Goal: Contribute content

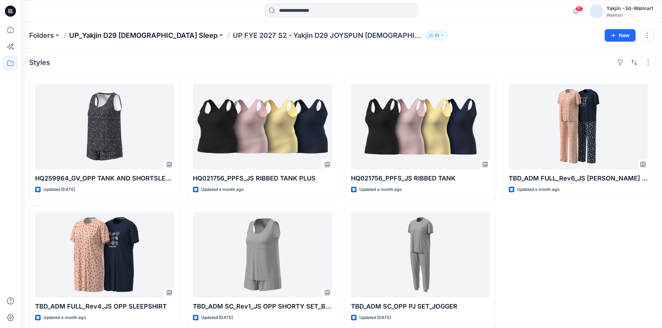
click at [130, 35] on p "UP_Yakjin D29 [DEMOGRAPHIC_DATA] Sleep" at bounding box center [143, 36] width 148 height 10
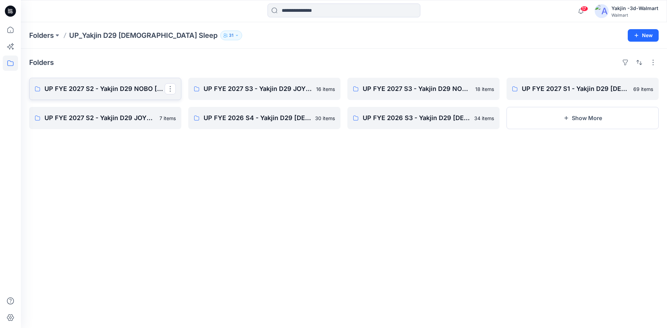
click at [65, 94] on link "UP FYE 2027 S2 - Yakjin D29 NOBO [DEMOGRAPHIC_DATA] Sleepwear" at bounding box center [105, 89] width 152 height 22
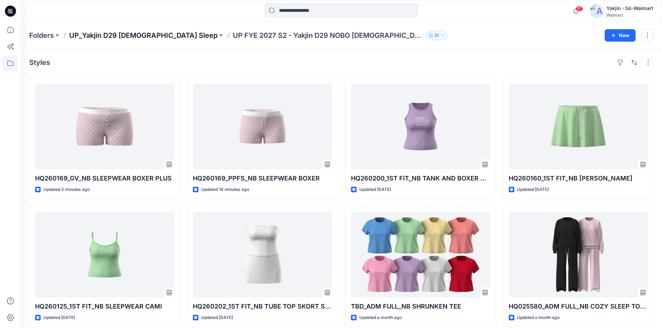
click at [133, 33] on p "UP_Yakjin D29 [DEMOGRAPHIC_DATA] Sleep" at bounding box center [143, 36] width 148 height 10
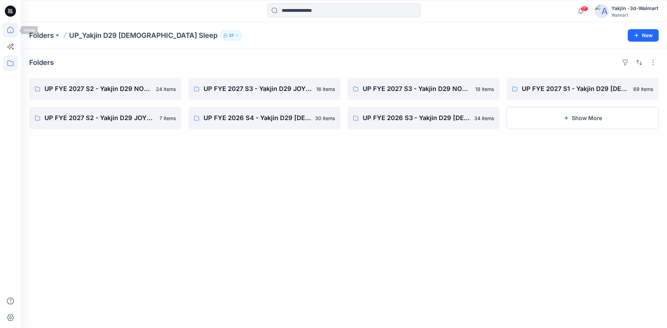
click at [5, 31] on icon at bounding box center [10, 29] width 15 height 15
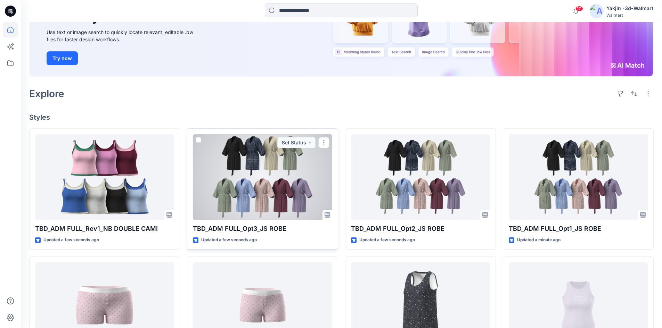
scroll to position [104, 0]
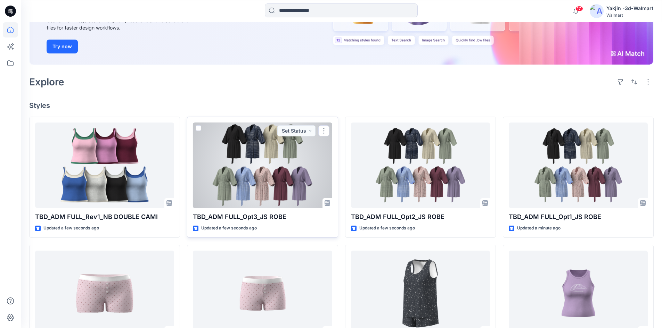
click at [256, 173] on div at bounding box center [262, 166] width 139 height 86
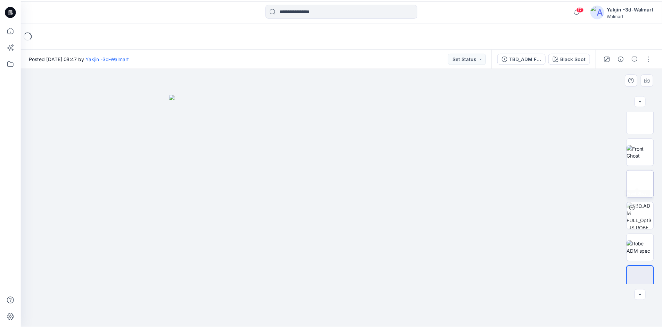
scroll to position [110, 0]
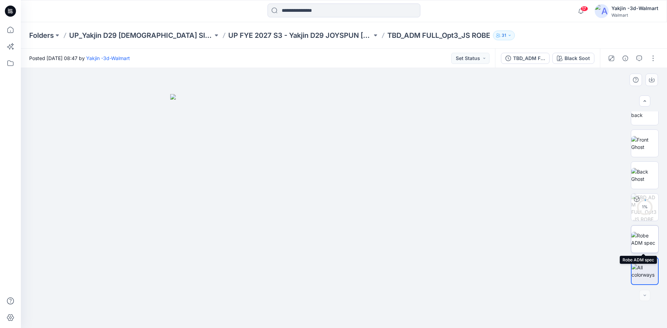
click at [641, 238] on img at bounding box center [644, 239] width 27 height 15
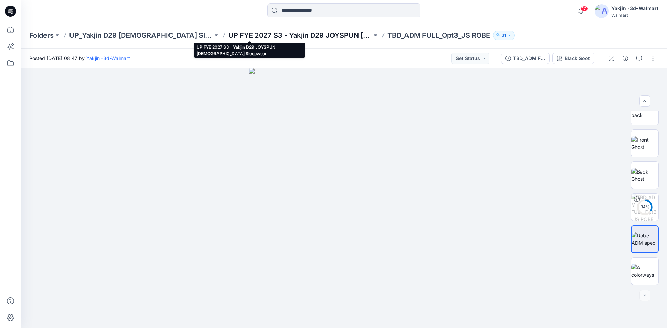
click at [271, 33] on p "UP FYE 2027 S3 - Yakjin D29 JOYSPUN [DEMOGRAPHIC_DATA] Sleepwear" at bounding box center [300, 36] width 144 height 10
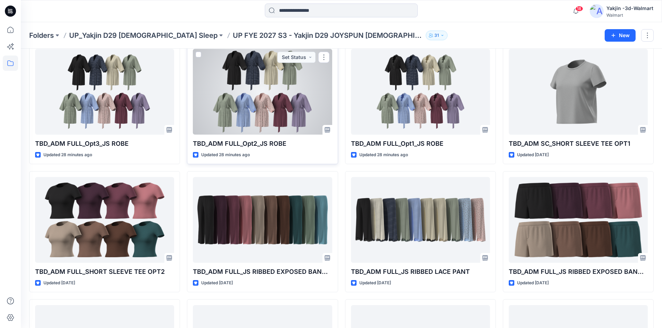
scroll to position [161, 0]
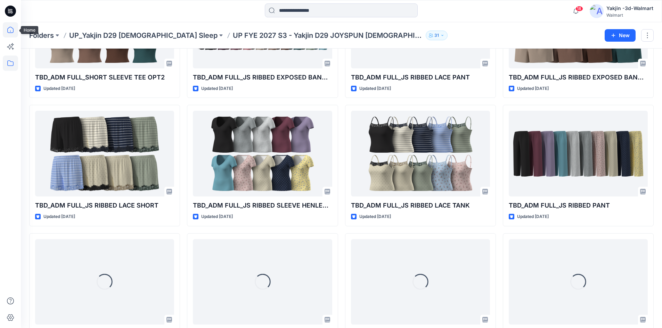
click at [13, 27] on icon at bounding box center [10, 29] width 15 height 15
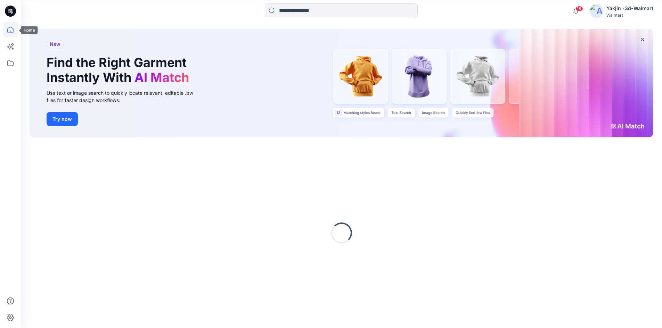
scroll to position [32, 0]
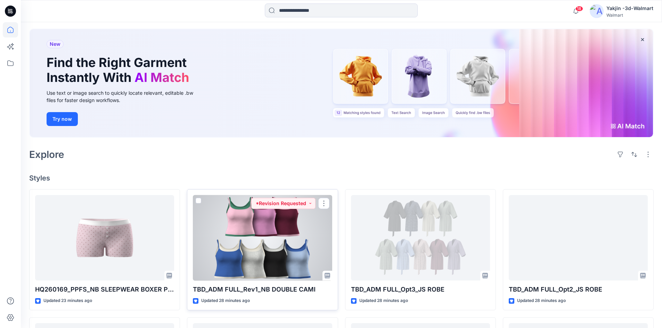
click at [233, 251] on div at bounding box center [262, 238] width 139 height 86
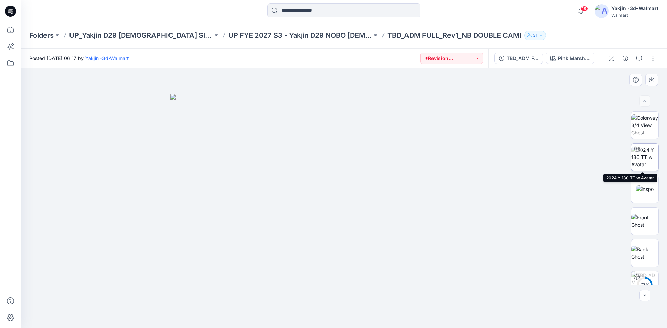
click at [637, 158] on img at bounding box center [644, 157] width 27 height 22
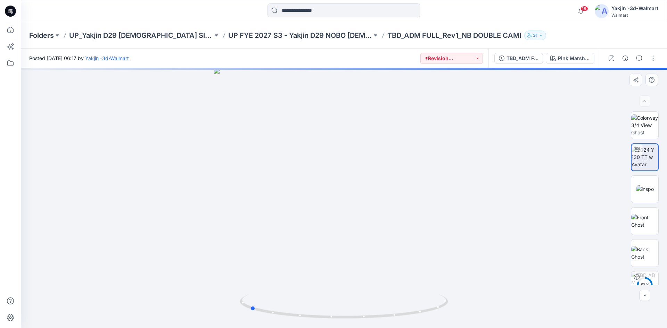
drag, startPoint x: 385, startPoint y: 316, endPoint x: 291, endPoint y: 322, distance: 94.3
click at [291, 322] on div at bounding box center [344, 198] width 646 height 260
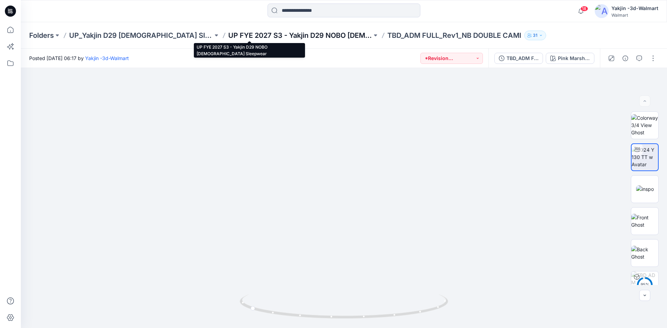
click at [297, 34] on p "UP FYE 2027 S3 - Yakjin D29 NOBO [DEMOGRAPHIC_DATA] Sleepwear" at bounding box center [300, 36] width 144 height 10
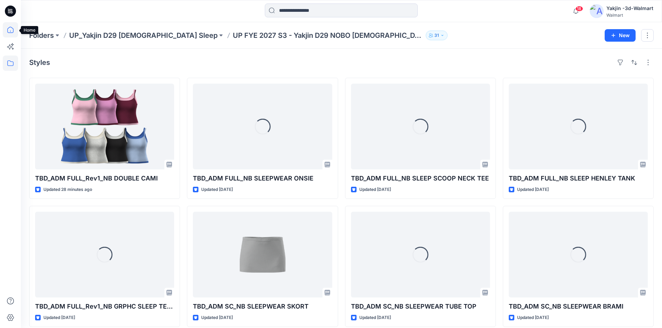
click at [15, 28] on icon at bounding box center [10, 29] width 15 height 15
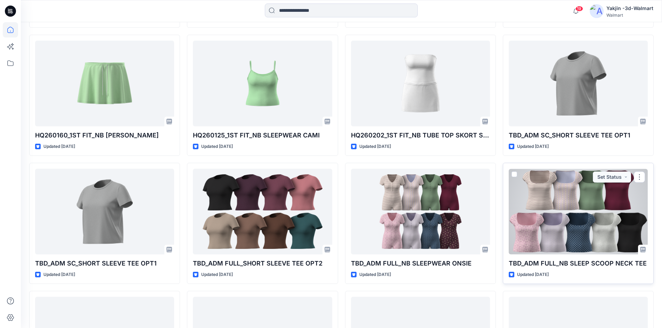
scroll to position [477, 0]
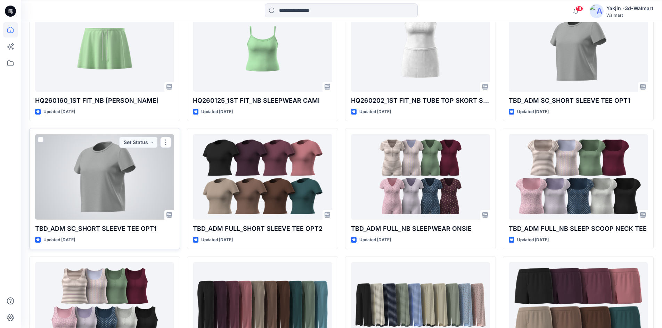
click at [99, 170] on div at bounding box center [104, 177] width 139 height 86
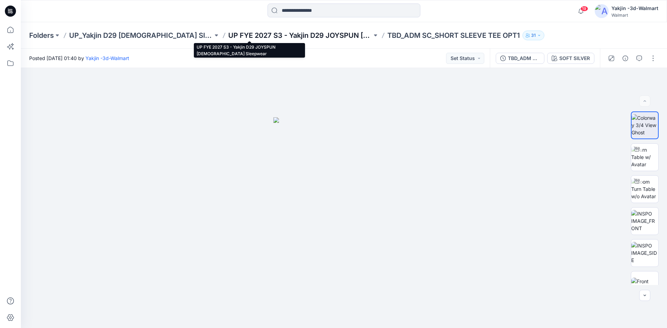
click at [261, 35] on p "UP FYE 2027 S3 - Yakjin D29 JOYSPUN [DEMOGRAPHIC_DATA] Sleepwear" at bounding box center [300, 36] width 144 height 10
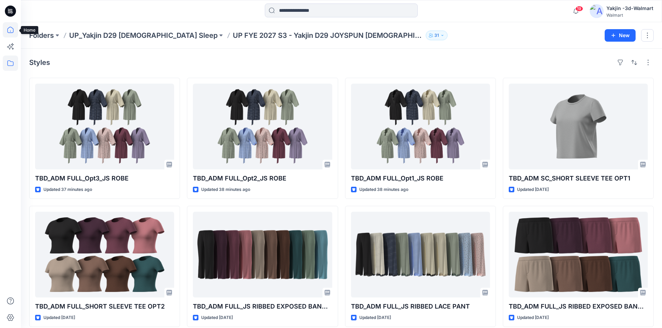
click at [9, 30] on icon at bounding box center [10, 29] width 15 height 15
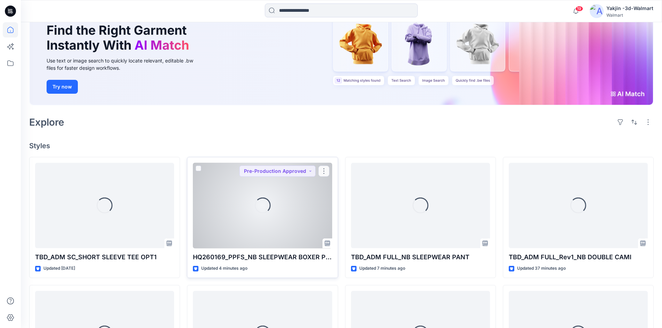
scroll to position [104, 0]
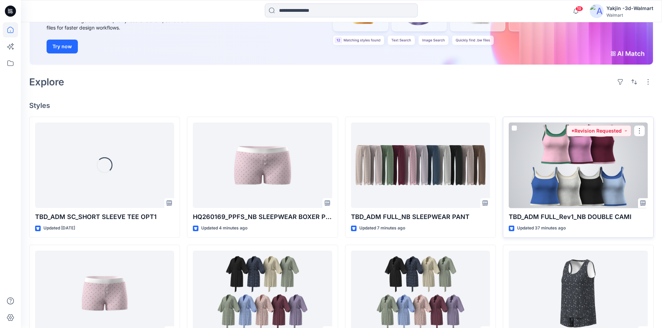
click at [595, 179] on div at bounding box center [578, 166] width 139 height 86
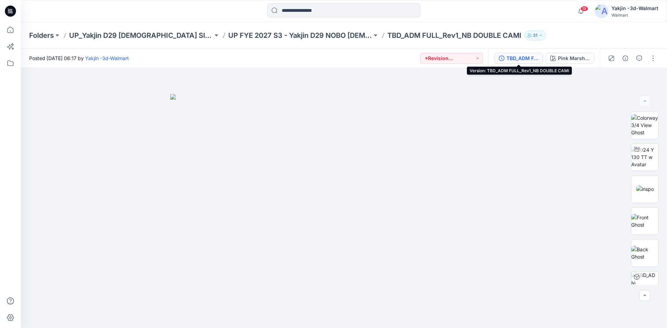
click at [526, 57] on div "TBD_ADM FULL_Rev1_NB DOUBLE CAMI" at bounding box center [522, 59] width 32 height 8
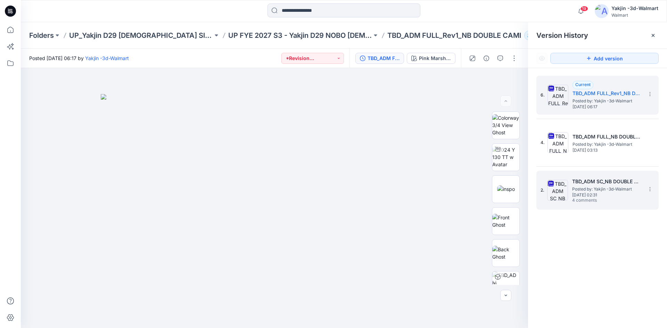
click at [577, 187] on span "Posted by: Yakjin -3d-Walmart" at bounding box center [606, 189] width 69 height 7
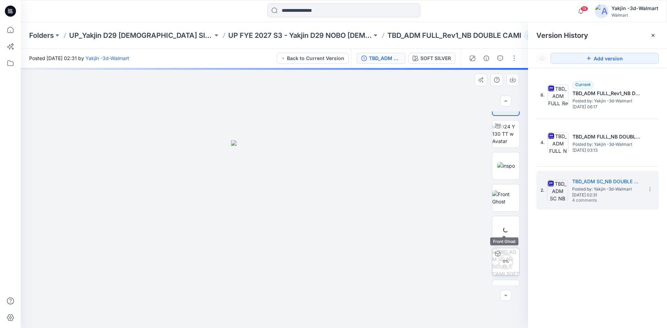
scroll to position [46, 0]
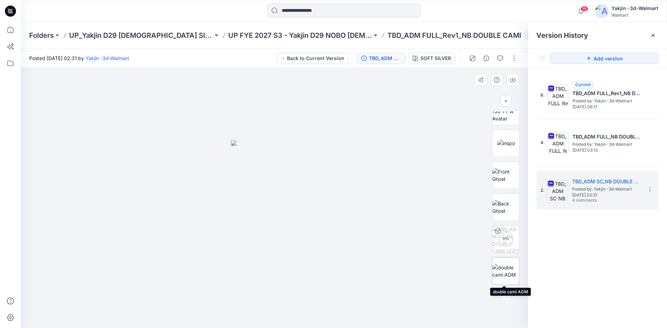
click at [506, 277] on img at bounding box center [505, 271] width 27 height 15
click at [415, 234] on div at bounding box center [274, 198] width 507 height 260
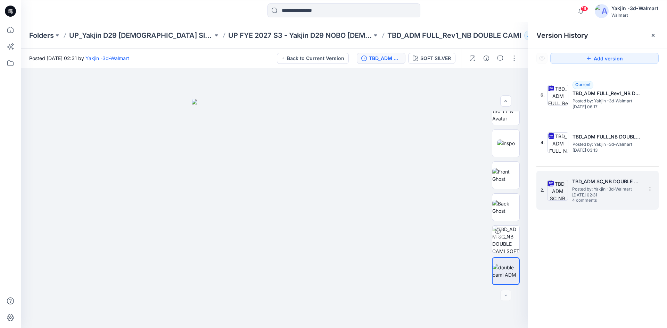
click at [552, 189] on img at bounding box center [557, 190] width 21 height 21
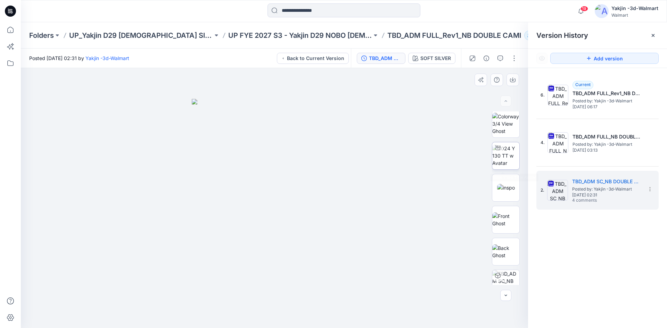
scroll to position [0, 0]
click at [505, 155] on img at bounding box center [505, 157] width 27 height 22
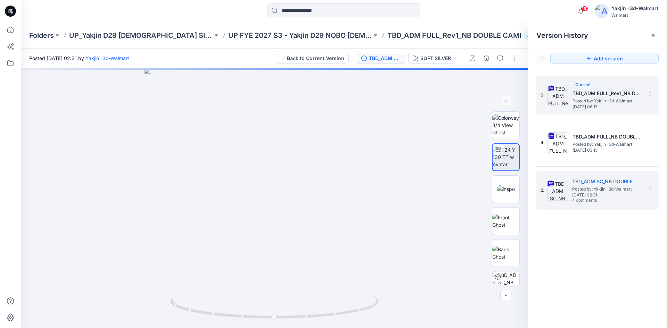
click at [557, 94] on img at bounding box center [557, 95] width 21 height 21
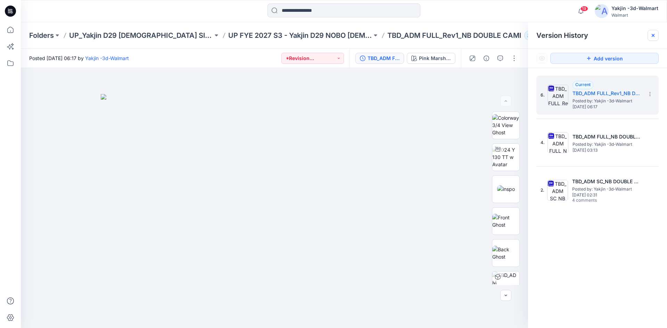
click at [654, 36] on icon at bounding box center [653, 36] width 6 height 6
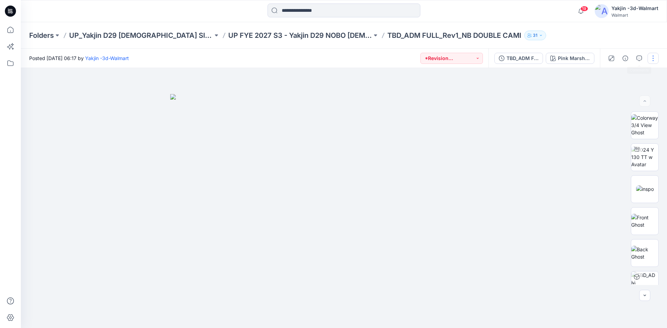
click at [652, 58] on button "button" at bounding box center [652, 58] width 11 height 11
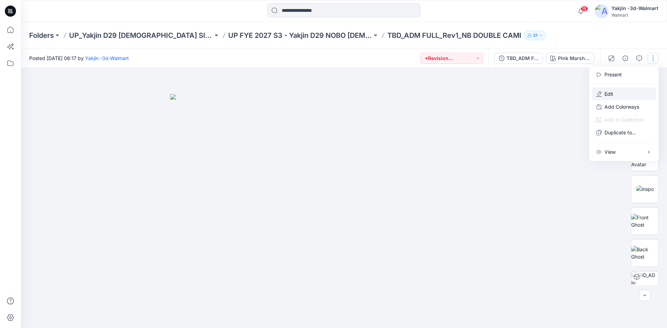
click at [613, 93] on button "Edit" at bounding box center [624, 94] width 64 height 13
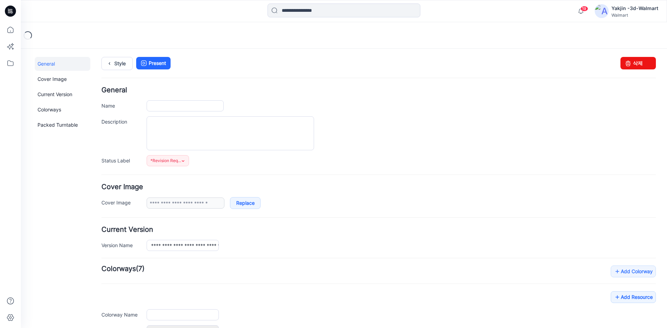
type input "**********"
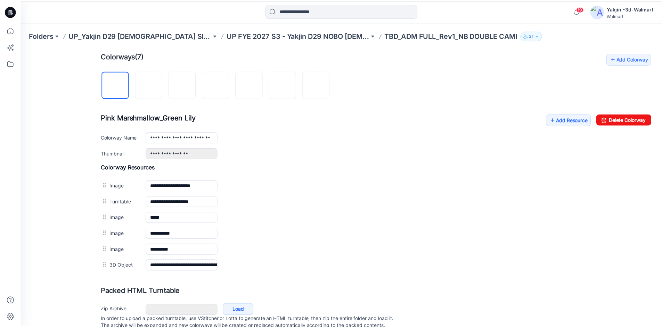
scroll to position [238, 0]
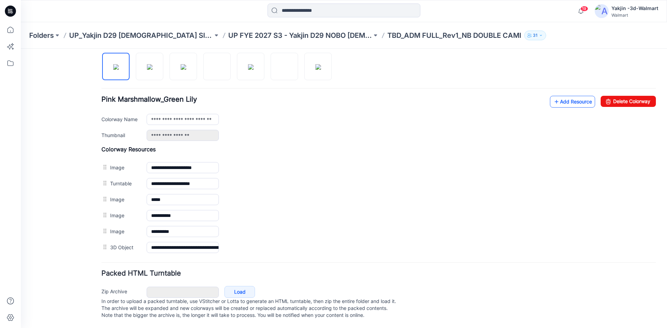
click at [565, 96] on link "Add Resource" at bounding box center [572, 102] width 45 height 12
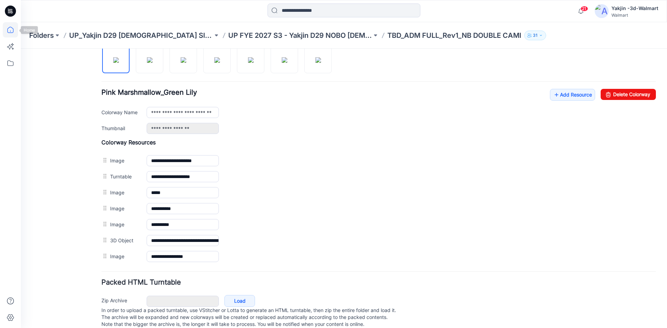
click at [9, 24] on icon at bounding box center [10, 29] width 15 height 15
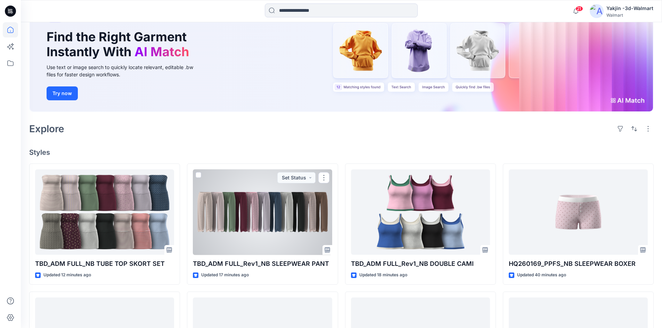
scroll to position [69, 0]
